Goal: Task Accomplishment & Management: Manage account settings

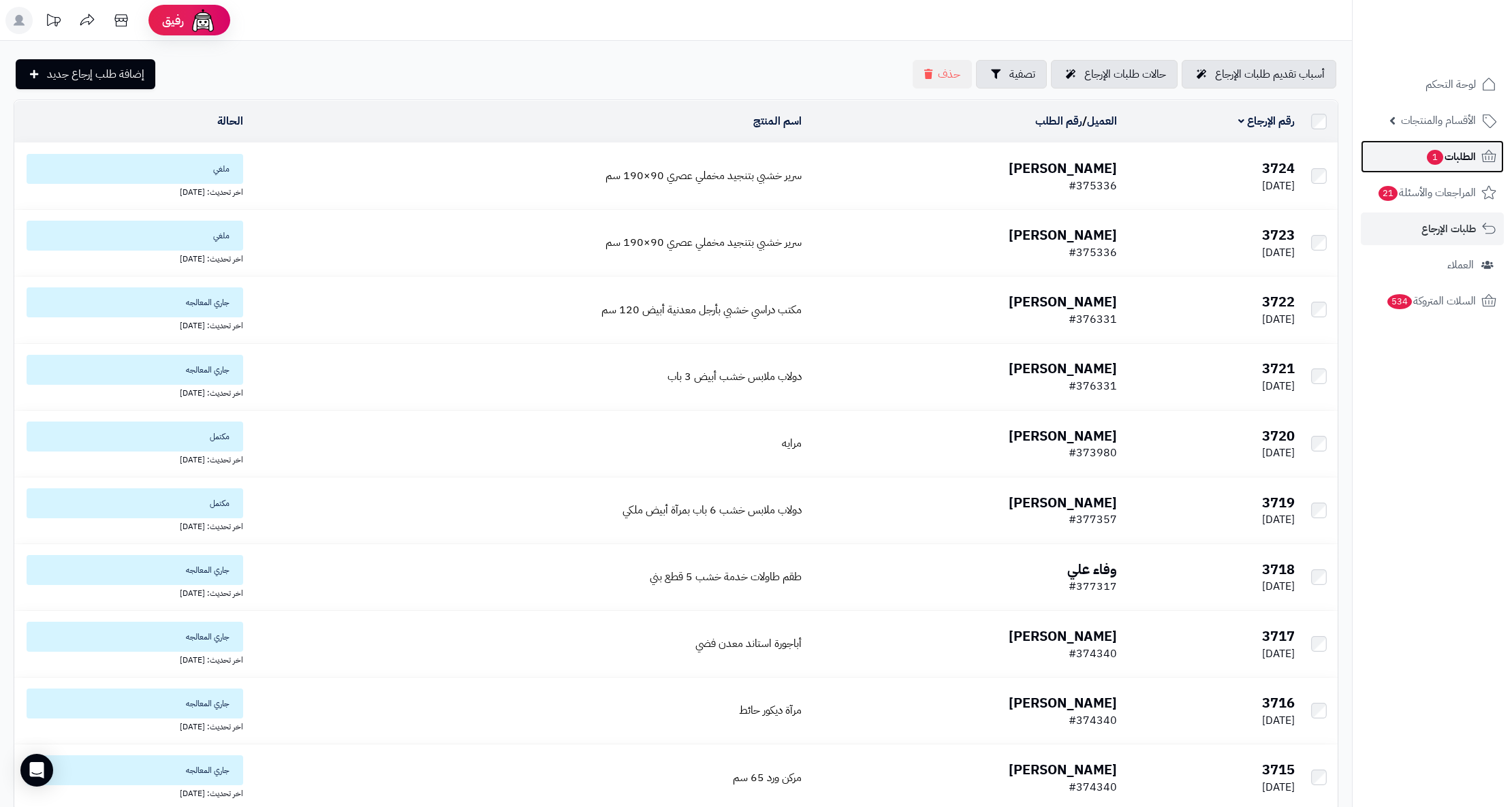
click at [1462, 162] on span "الطلبات 1" at bounding box center [1451, 157] width 51 height 19
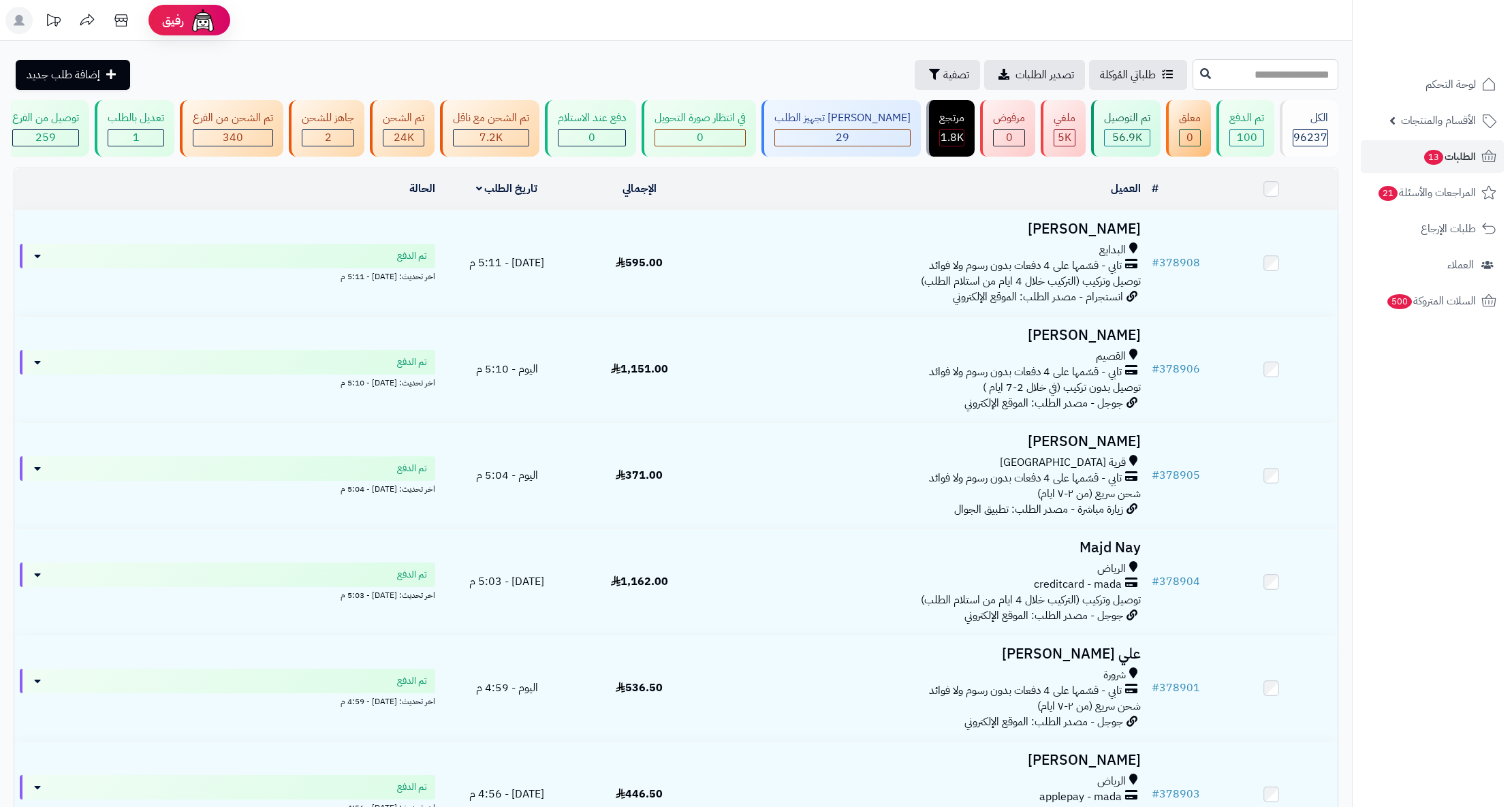
click at [1212, 69] on input "text" at bounding box center [1265, 75] width 145 height 31
type input "******"
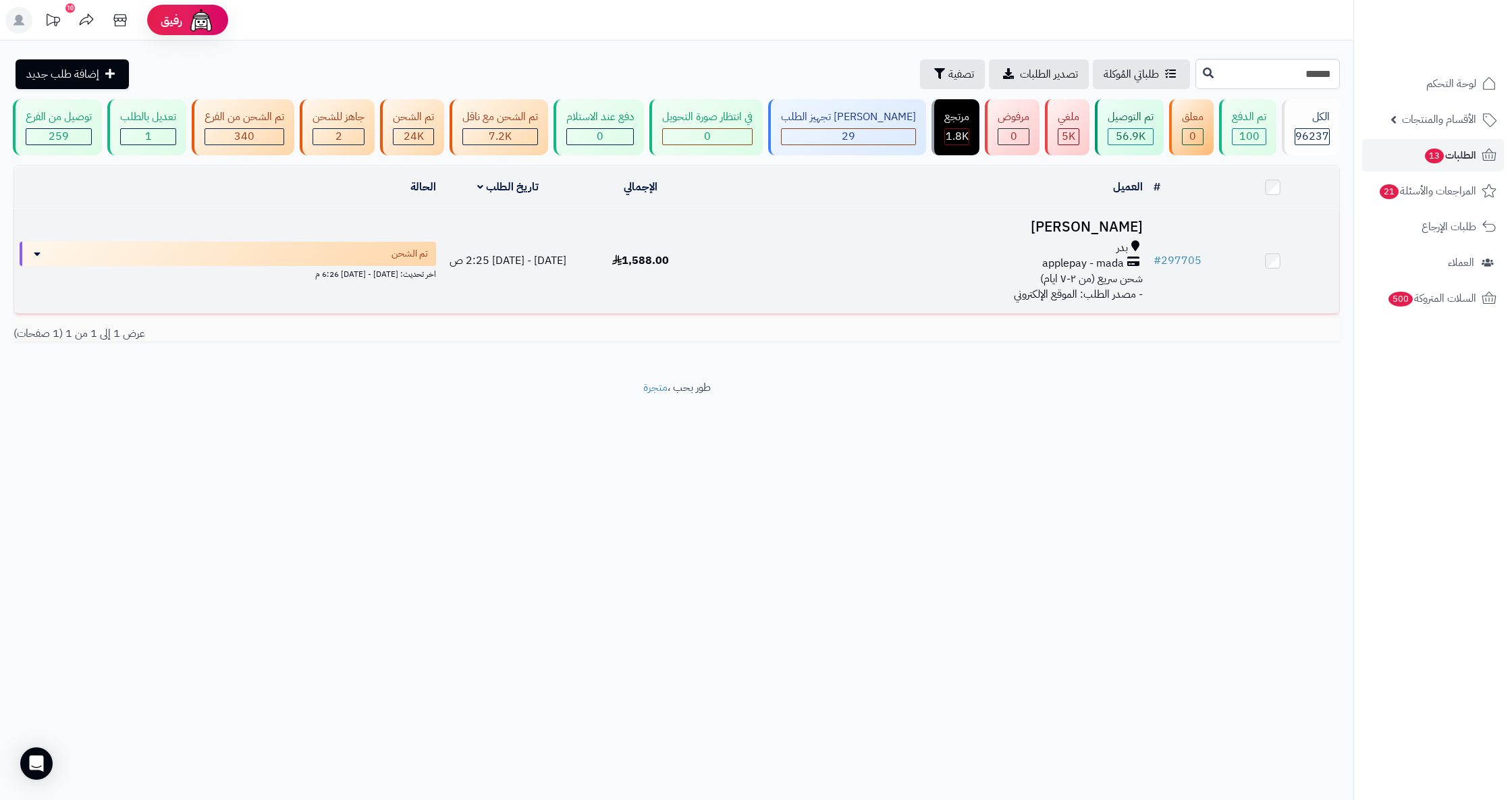
click at [1112, 235] on h3 "[PERSON_NAME]" at bounding box center [928, 228] width 431 height 16
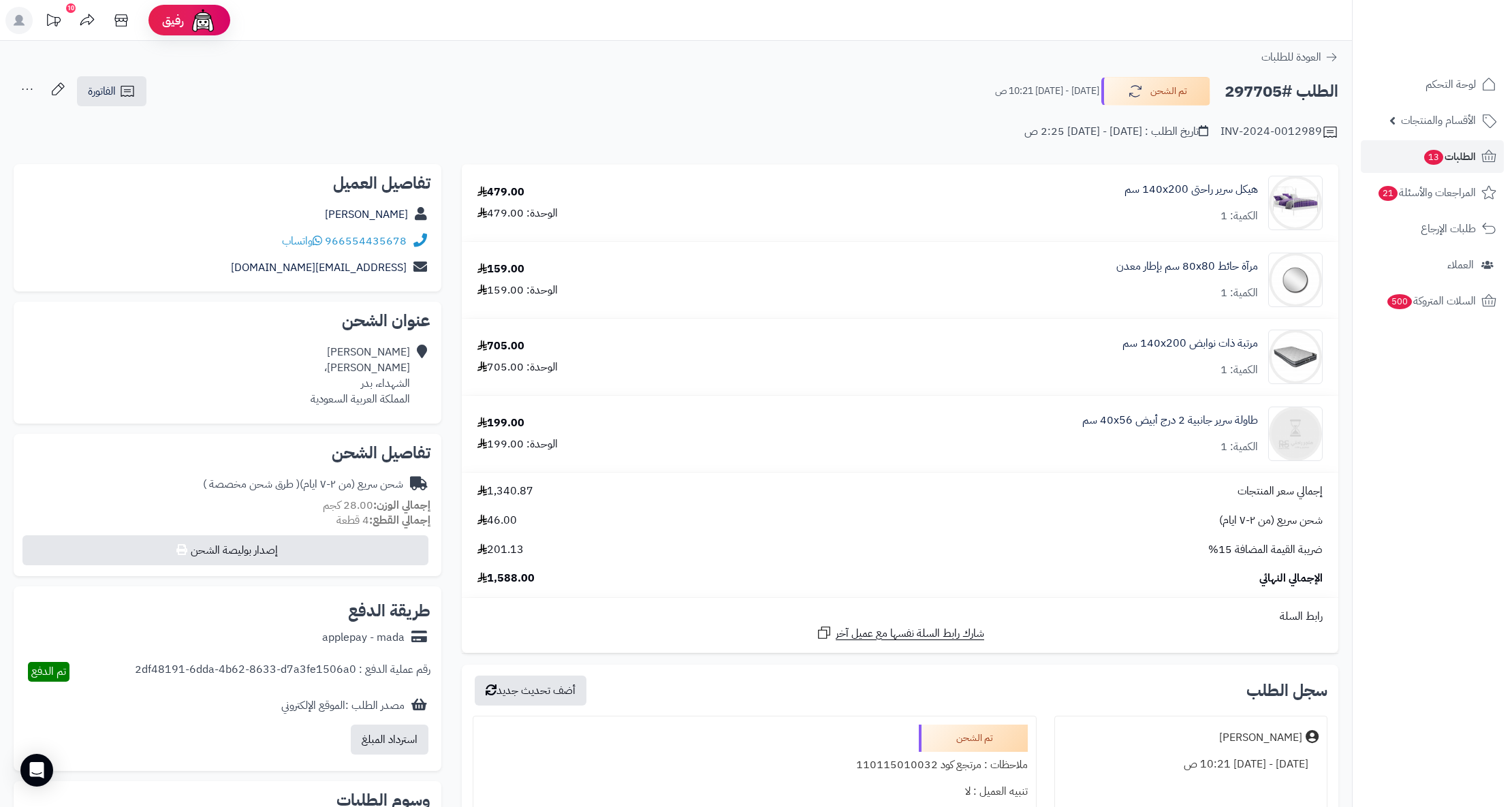
click at [279, 239] on div "966554435678 واتساب" at bounding box center [227, 241] width 406 height 26
copy div "966554435678 واتساب"
click at [1469, 159] on span "الطلبات 13" at bounding box center [1449, 157] width 53 height 19
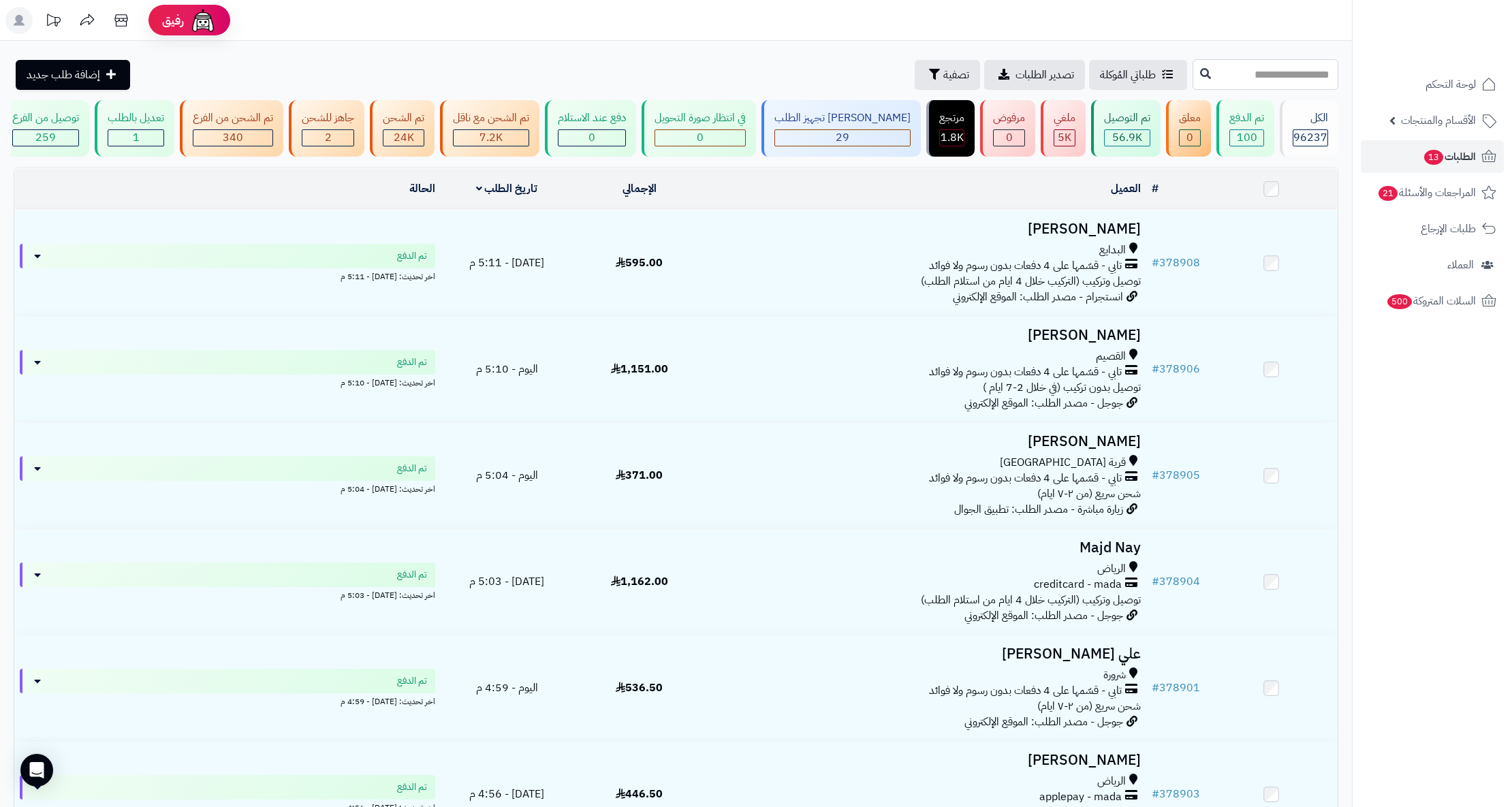
click at [1244, 78] on input "text" at bounding box center [1265, 75] width 145 height 31
type input "******"
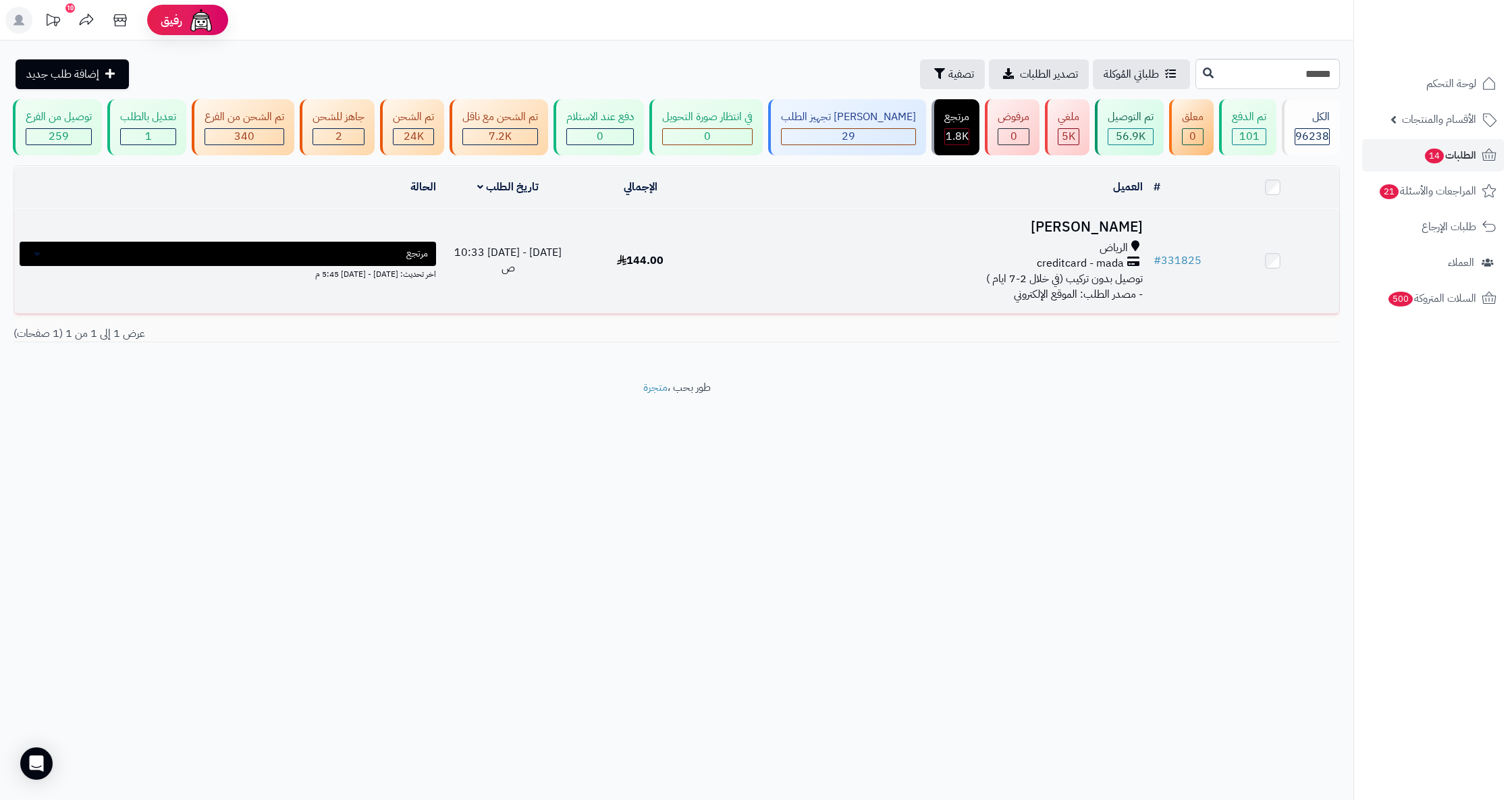
click at [1092, 235] on h3 "[PERSON_NAME]" at bounding box center [928, 228] width 431 height 16
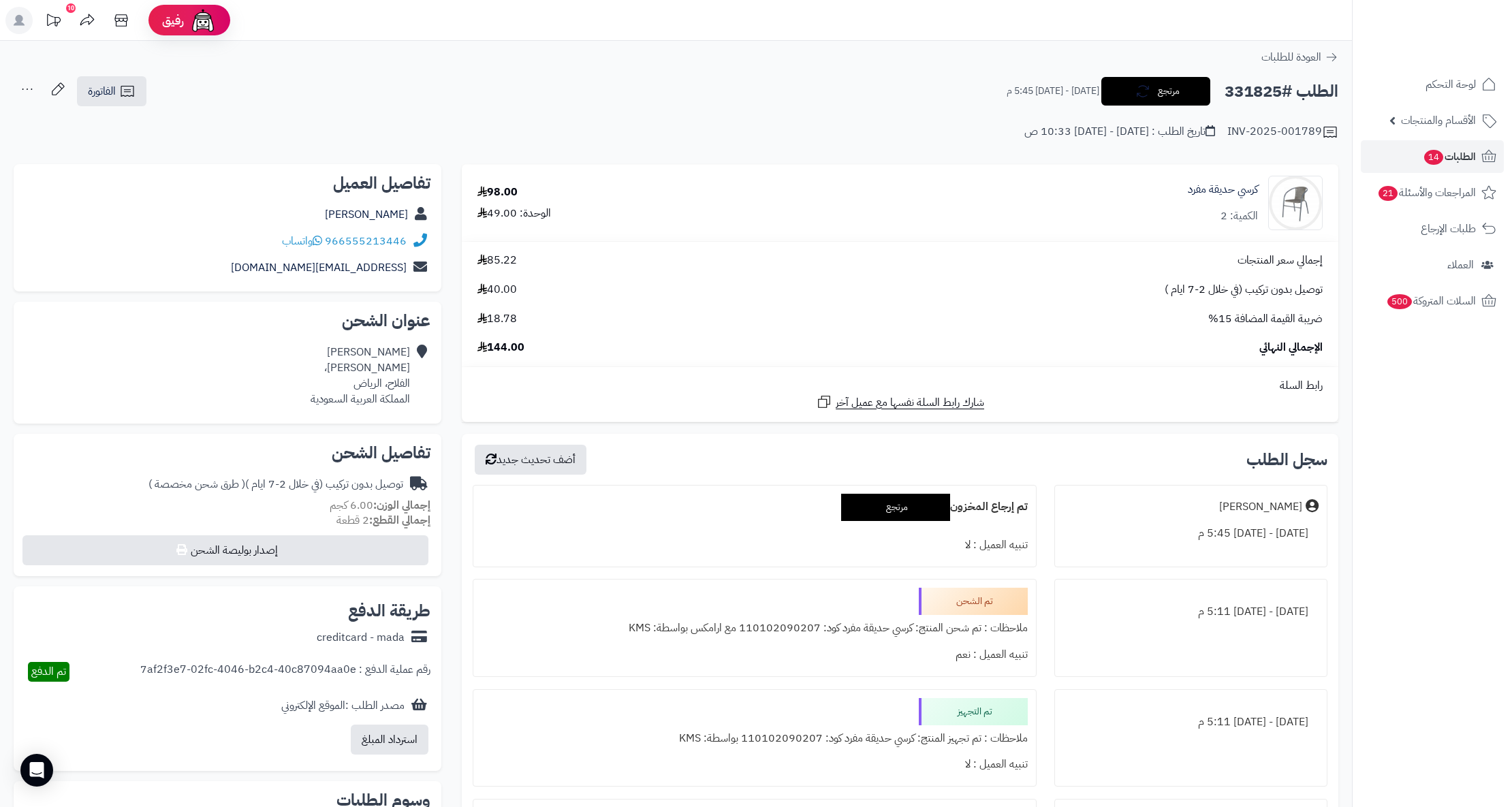
click at [251, 239] on div "966555213446 واتساب" at bounding box center [227, 241] width 406 height 26
copy div "966555213446 واتساب"
click at [1459, 162] on span "الطلبات 14" at bounding box center [1449, 157] width 53 height 19
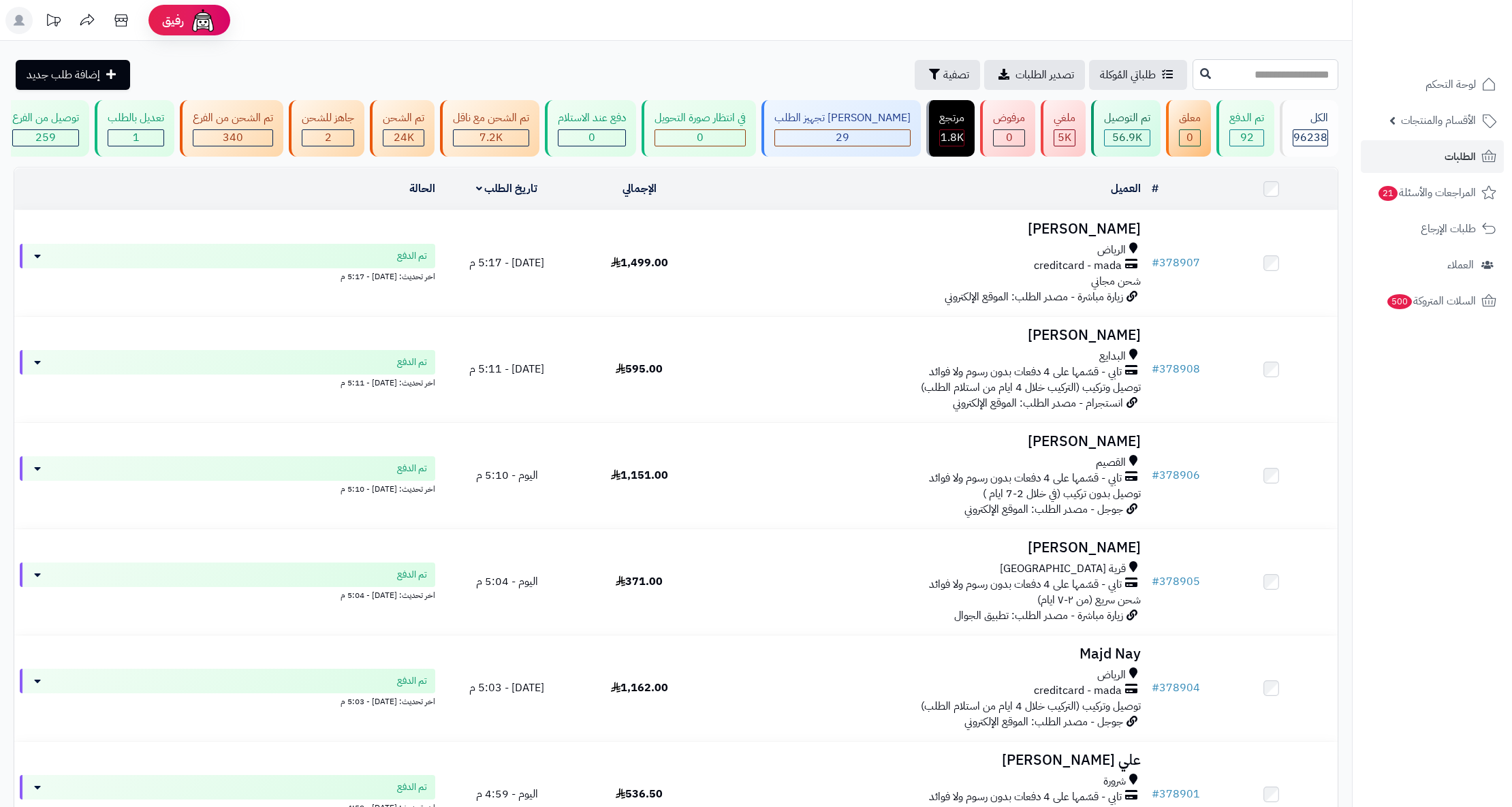
click at [1240, 67] on input "text" at bounding box center [1265, 75] width 145 height 31
type input "******"
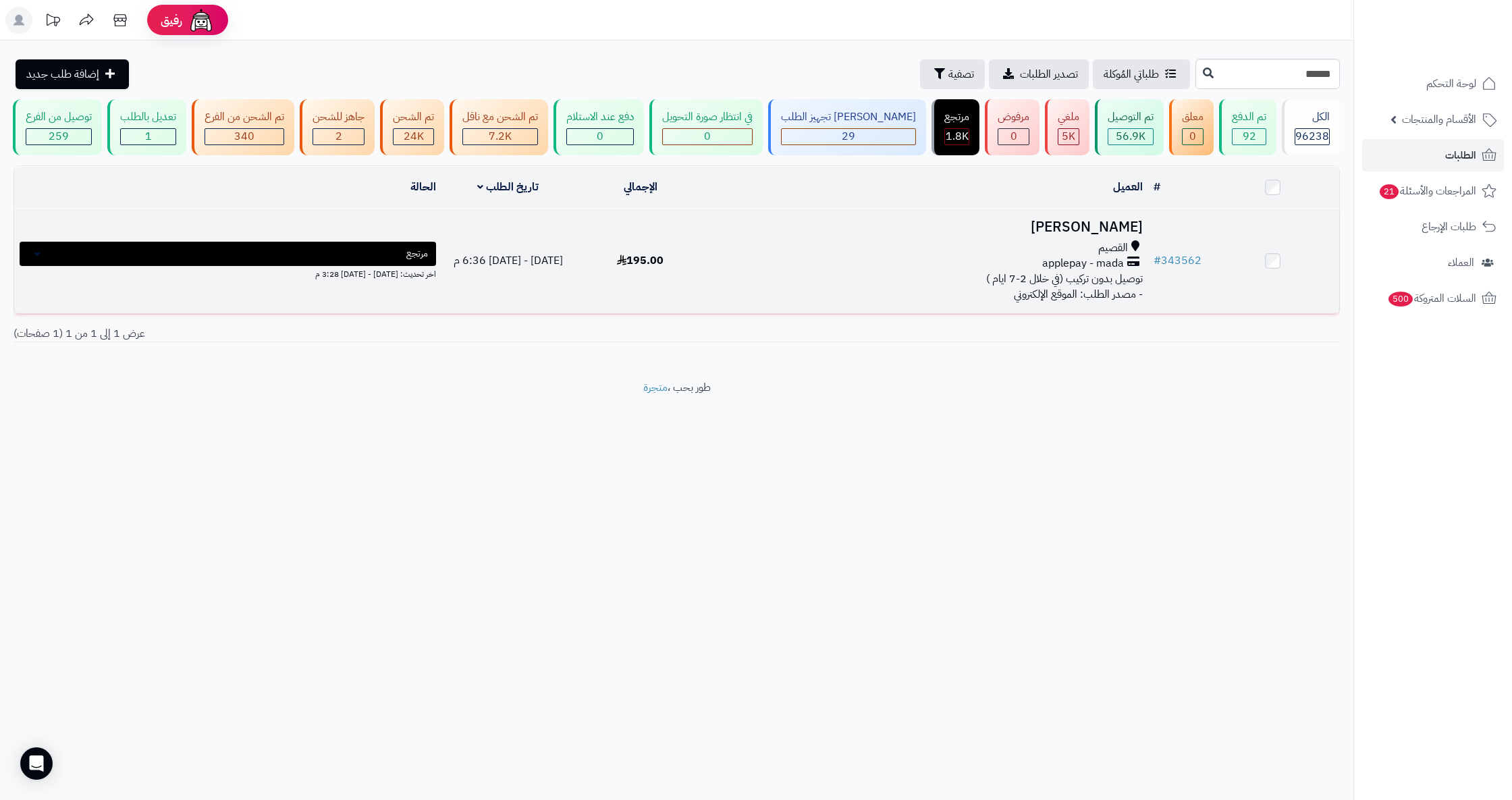
click at [1129, 235] on h3 "مضاوي خالد" at bounding box center [928, 228] width 431 height 16
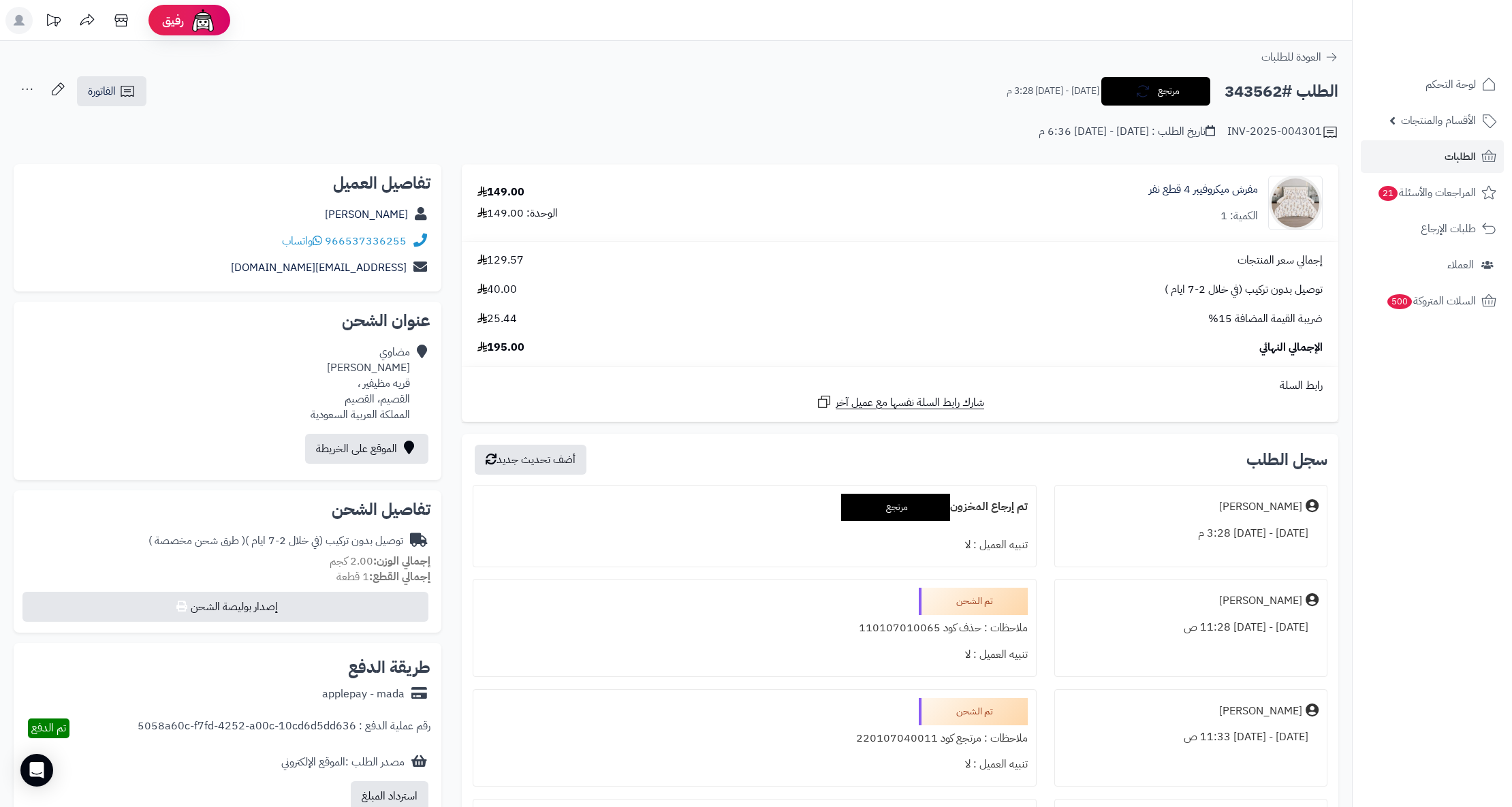
click at [271, 241] on div "966537336255 واتساب" at bounding box center [227, 241] width 406 height 26
copy div "966537336255 واتساب"
click at [1481, 158] on icon at bounding box center [1489, 157] width 16 height 16
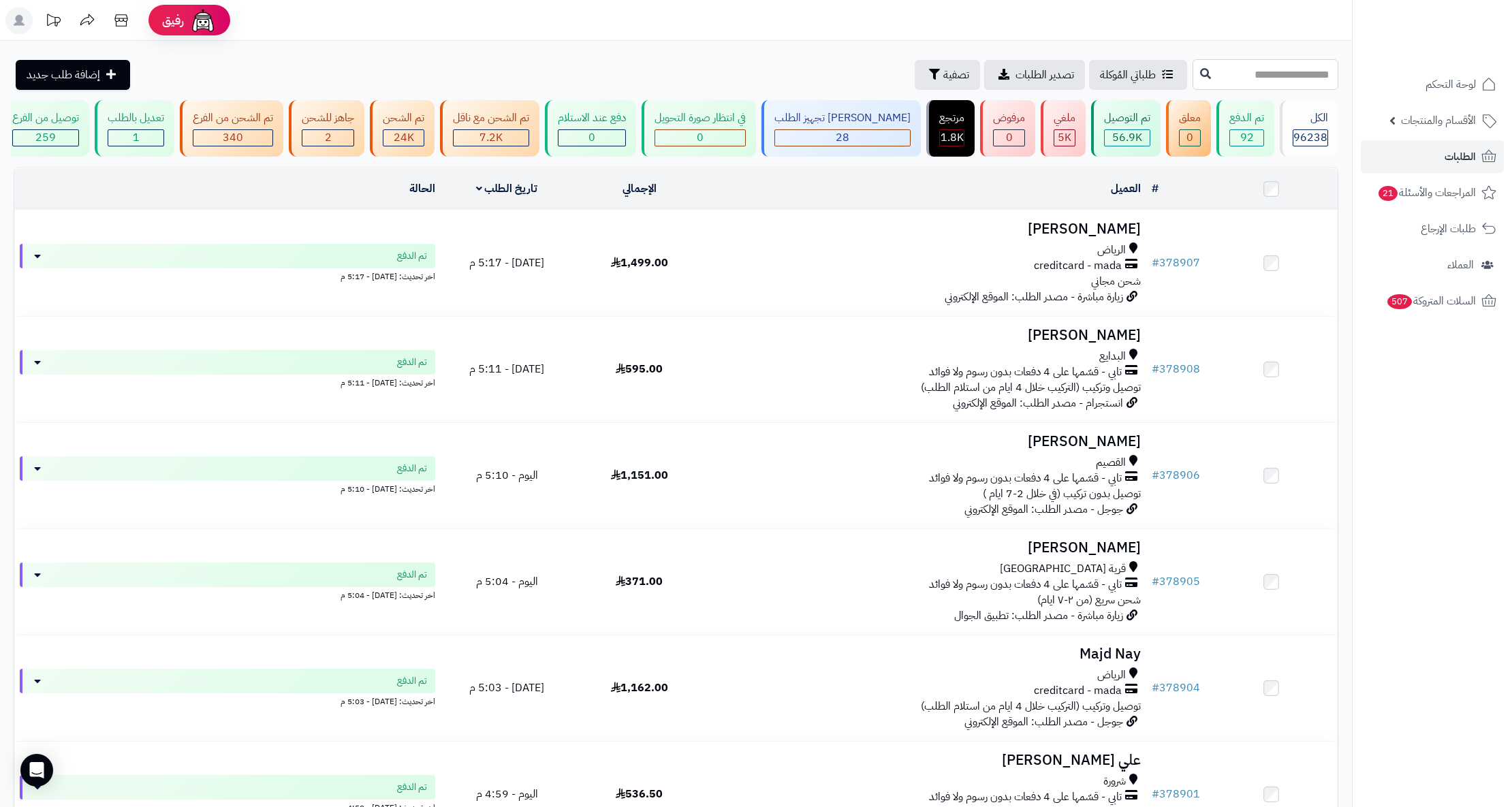
click at [1232, 65] on input "text" at bounding box center [1265, 75] width 145 height 31
type input "******"
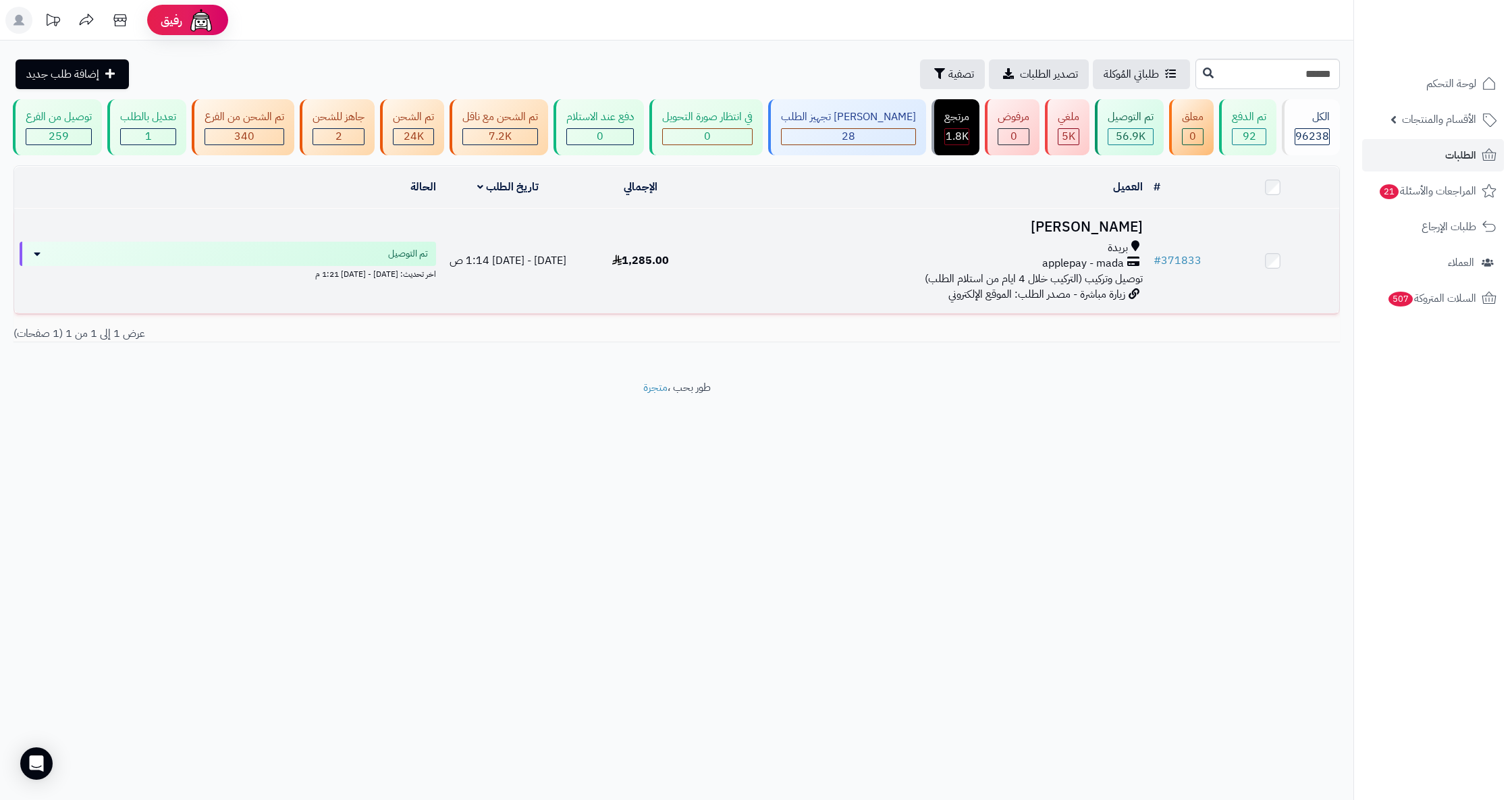
click at [1115, 235] on h3 "نواف متعب" at bounding box center [928, 228] width 431 height 16
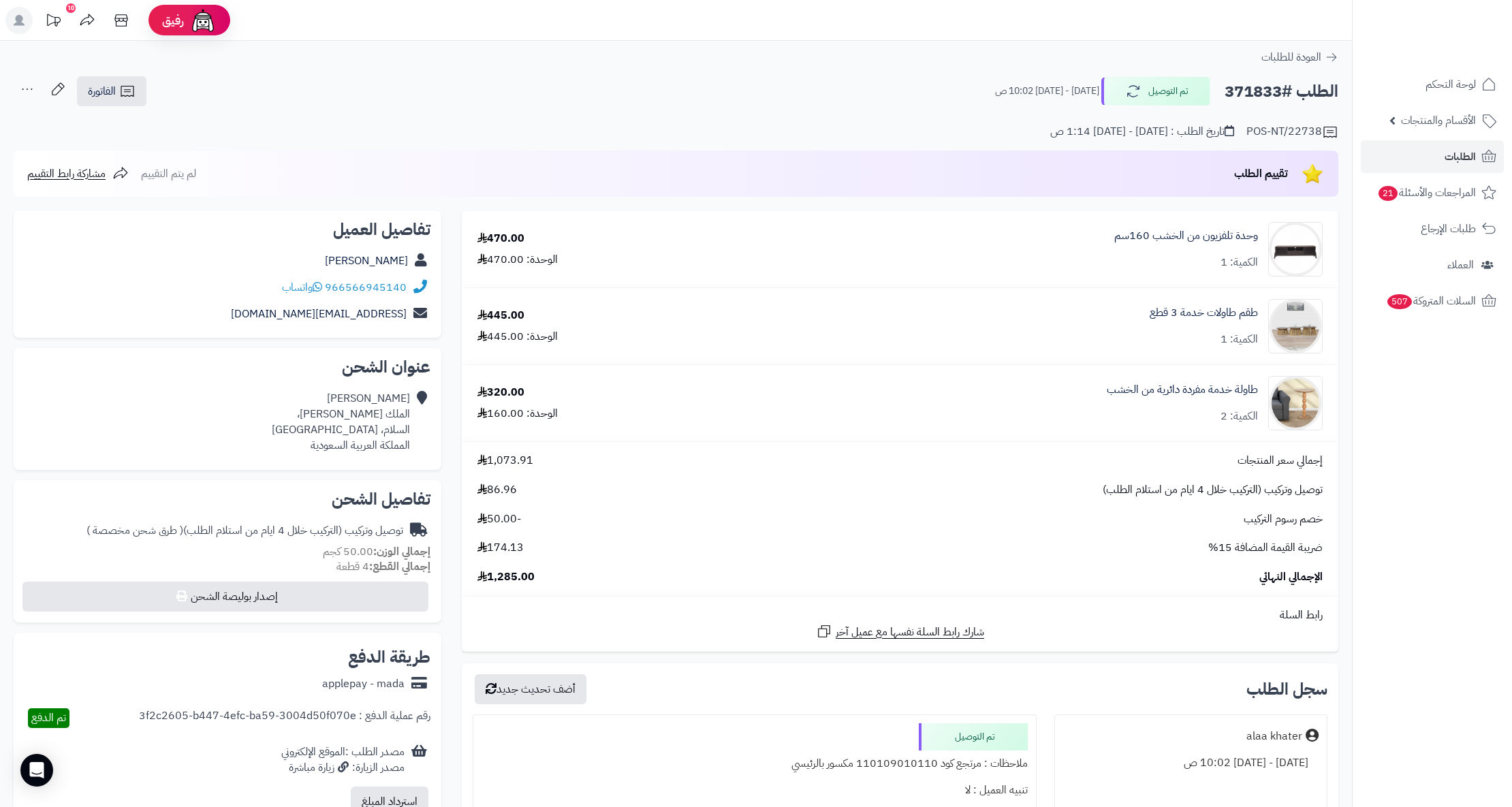
click at [259, 289] on div "966566945140 واتساب" at bounding box center [227, 287] width 406 height 26
copy div "966566945140 واتساب"
